Goal: Transaction & Acquisition: Obtain resource

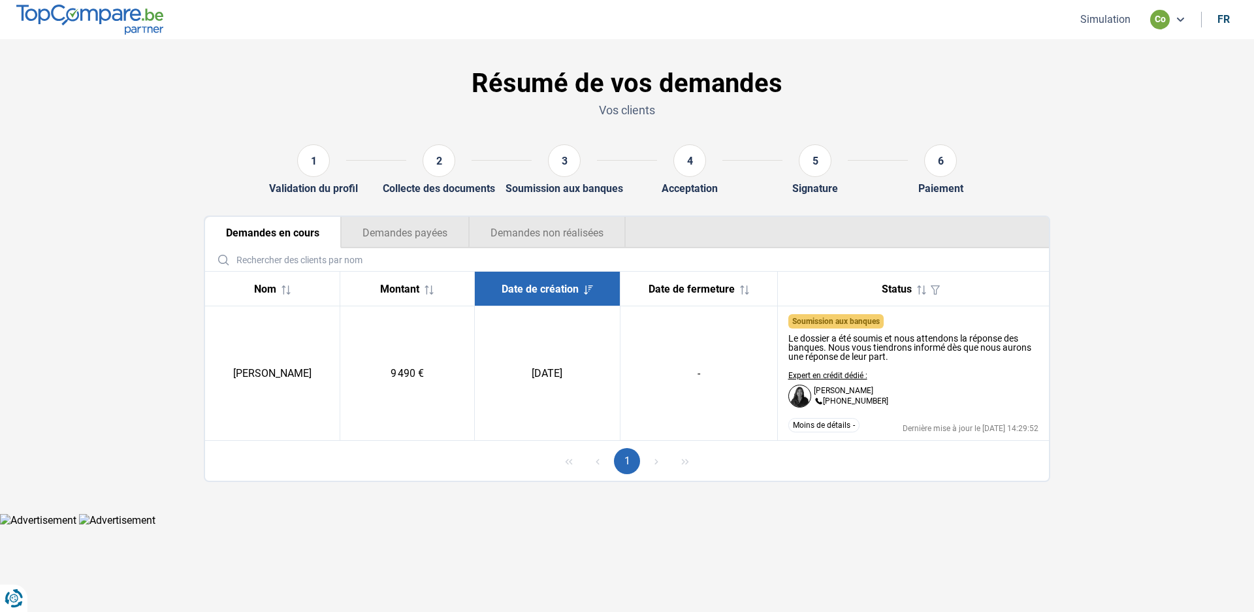
click at [810, 466] on div "1" at bounding box center [627, 461] width 844 height 40
click at [1109, 8] on nav "Simulation co fr" at bounding box center [627, 19] width 1254 height 39
click at [1106, 20] on button "Simulation" at bounding box center [1105, 19] width 58 height 14
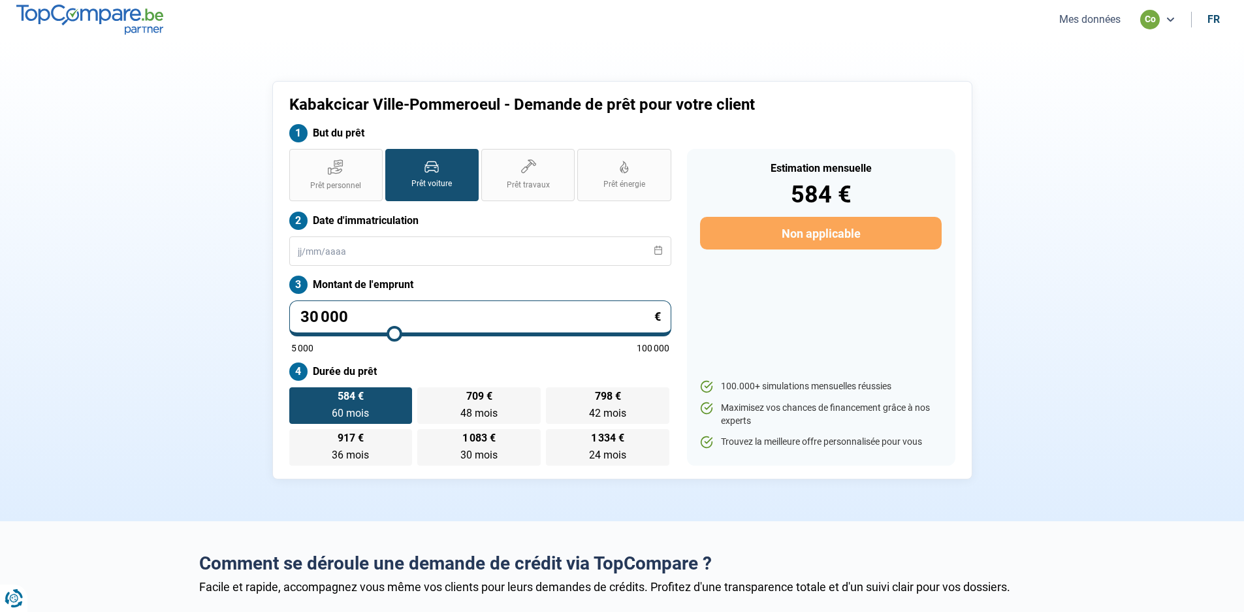
click at [1080, 19] on button "Mes données" at bounding box center [1089, 19] width 69 height 14
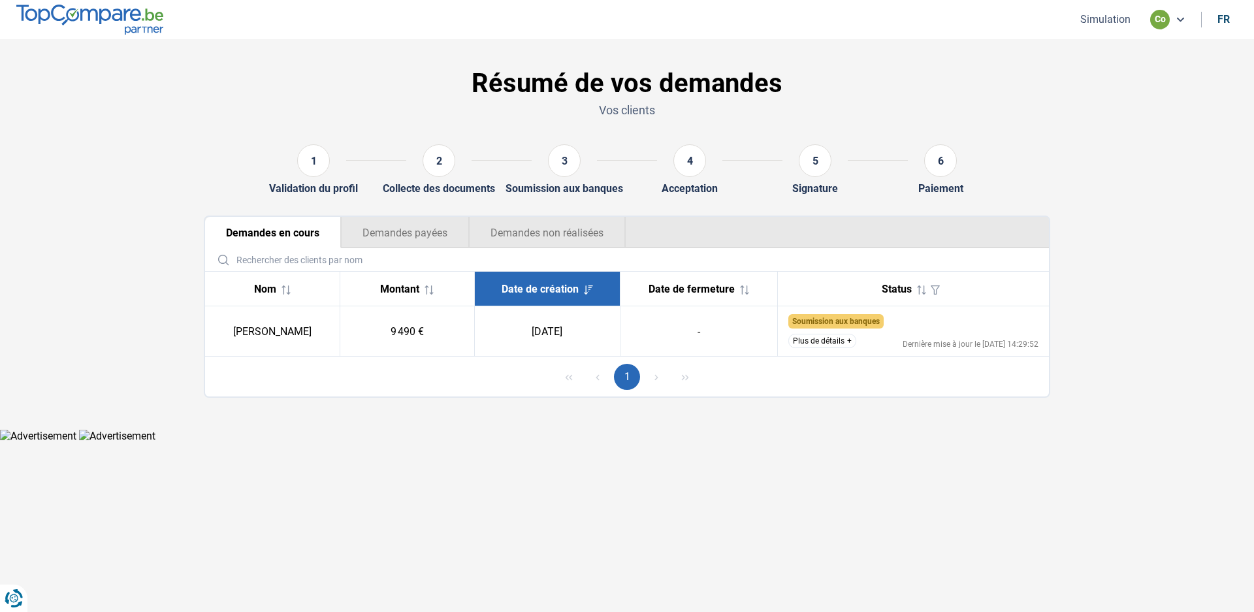
click at [852, 341] on button "Plus de détails" at bounding box center [822, 341] width 68 height 14
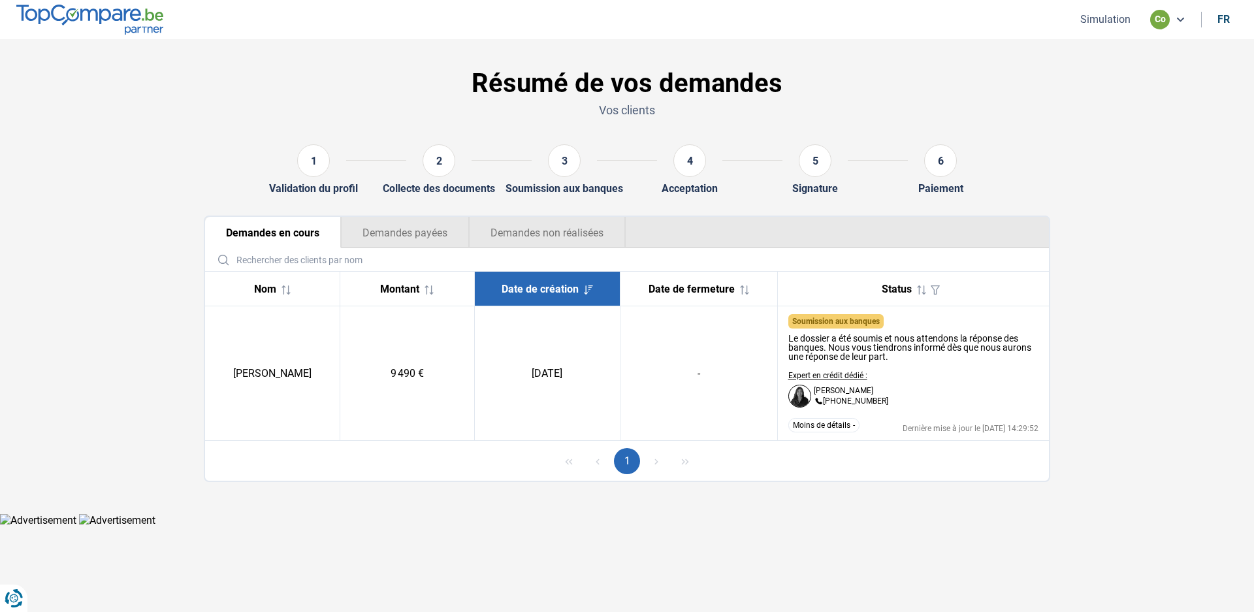
click at [1112, 20] on button "Simulation" at bounding box center [1105, 19] width 58 height 14
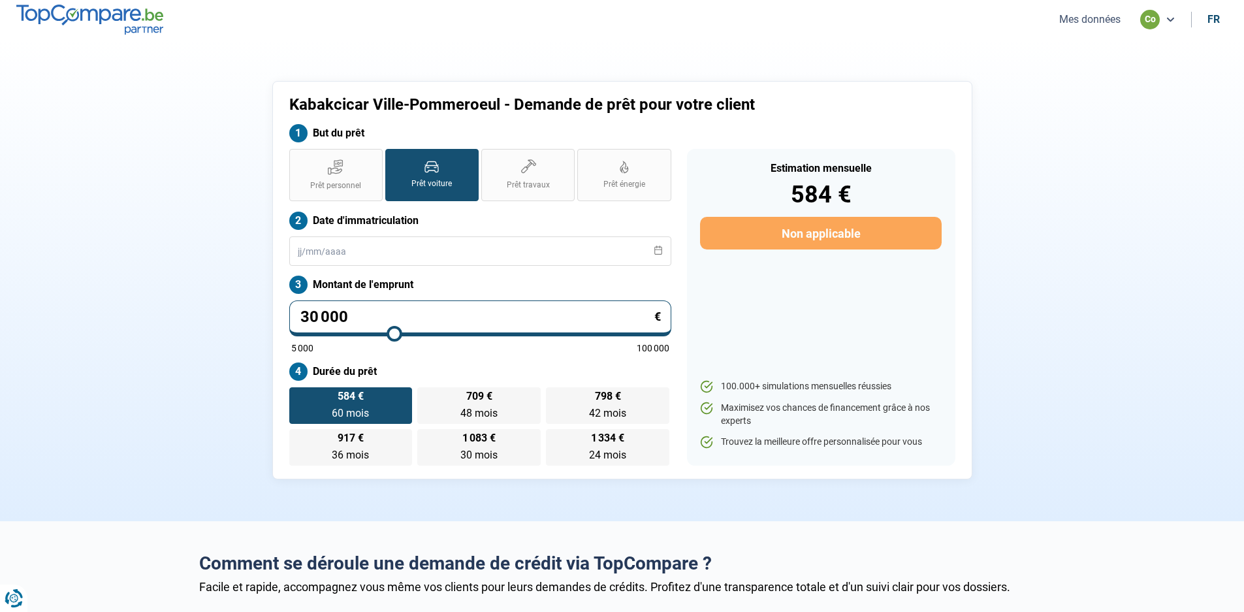
click at [1107, 16] on button "Mes données" at bounding box center [1089, 19] width 69 height 14
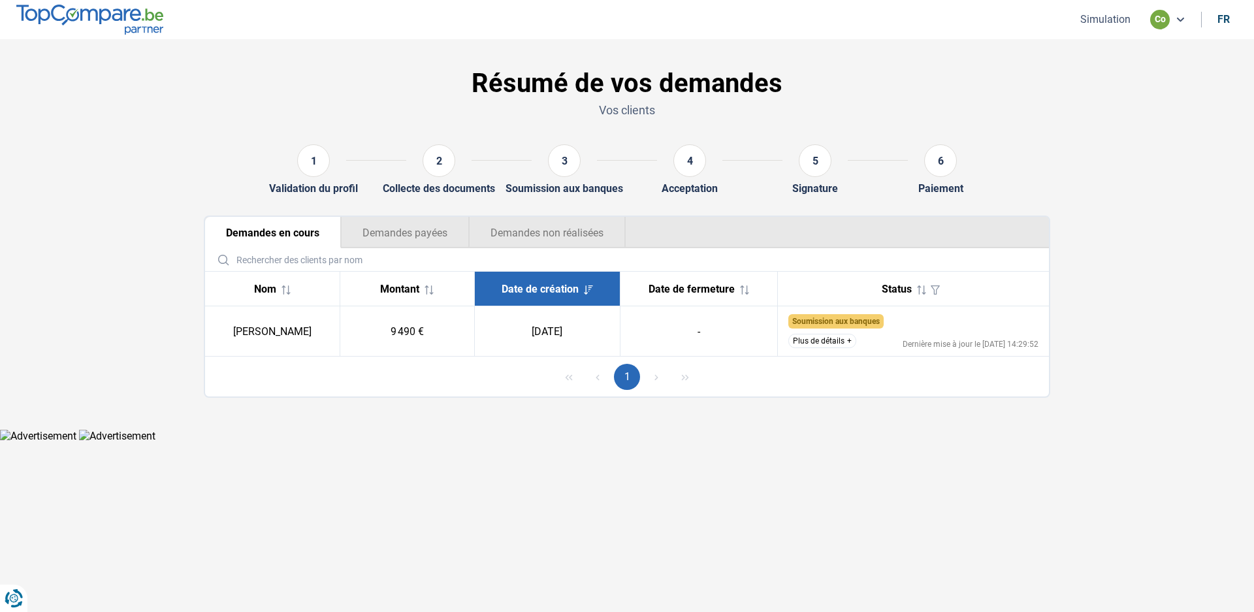
click at [845, 339] on button "Plus de détails" at bounding box center [822, 341] width 68 height 14
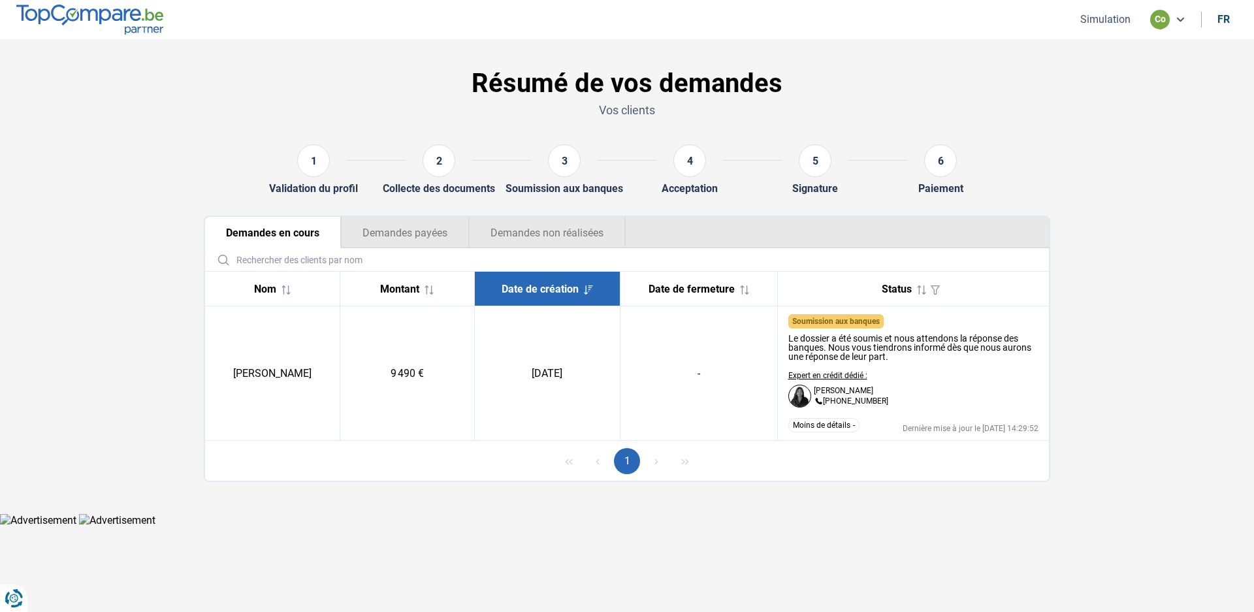
click at [110, 148] on section "Résumé de vos demandes Vos clients 1 Validation du profil 2 Collecte des docume…" at bounding box center [627, 276] width 1254 height 474
